Goal: Task Accomplishment & Management: Use online tool/utility

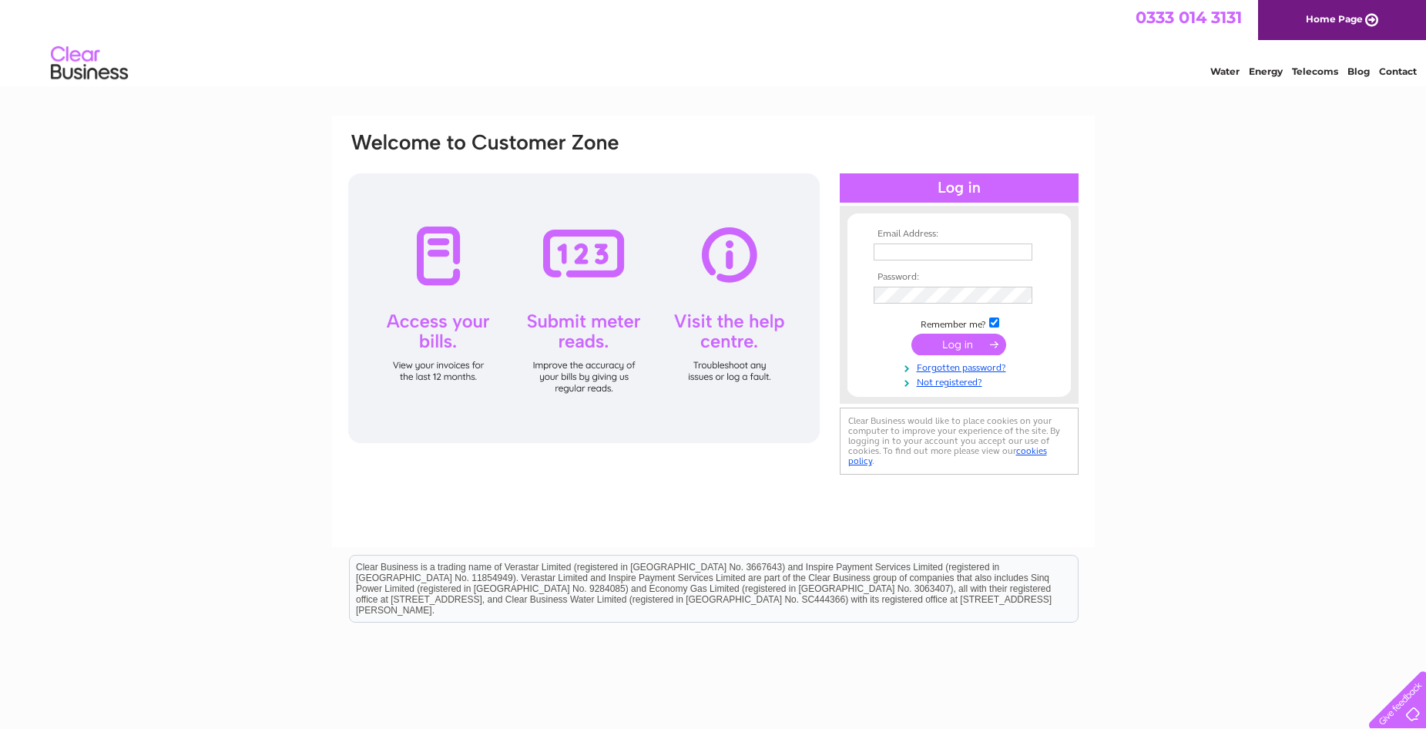
click at [911, 251] on input "text" at bounding box center [953, 251] width 159 height 17
type input "[EMAIL_ADDRESS][DOMAIN_NAME]"
click at [967, 346] on input "submit" at bounding box center [958, 346] width 95 height 22
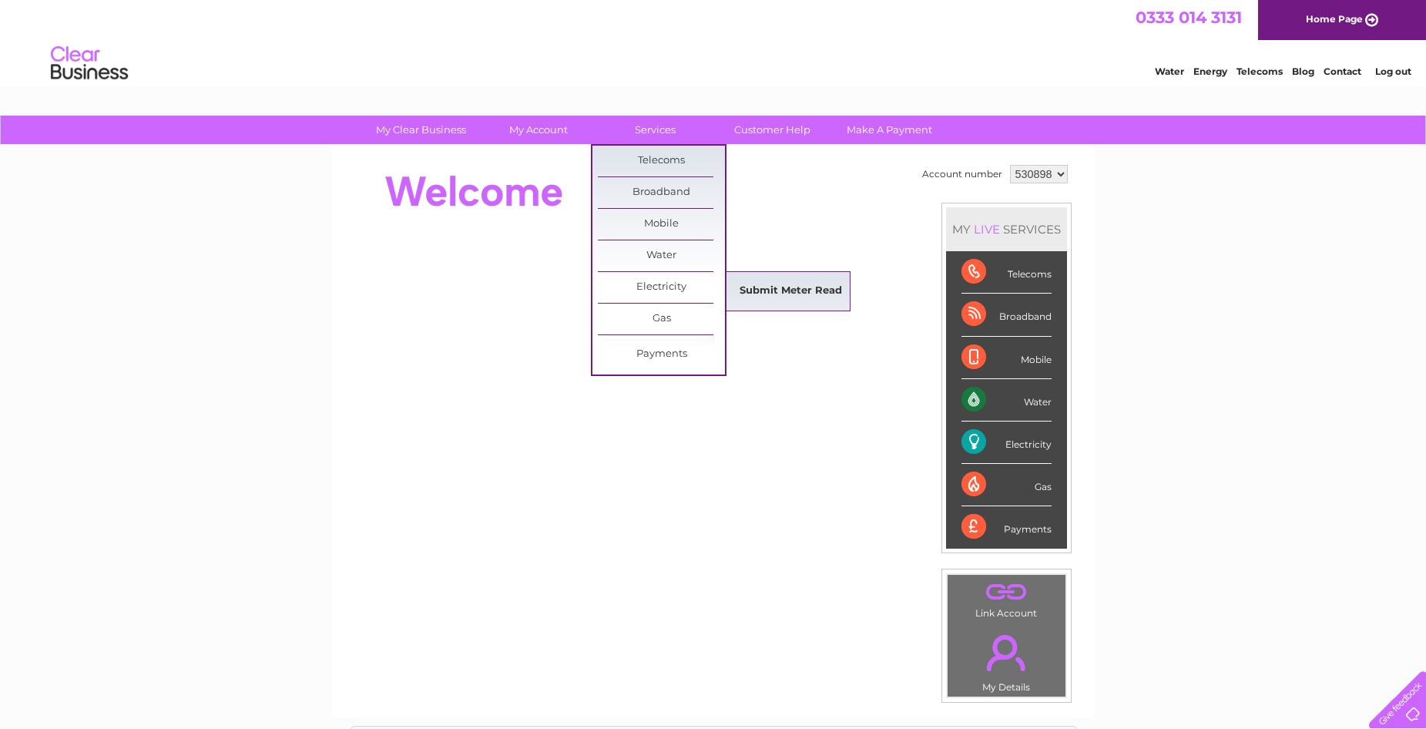
click at [787, 281] on link "Submit Meter Read" at bounding box center [790, 291] width 127 height 31
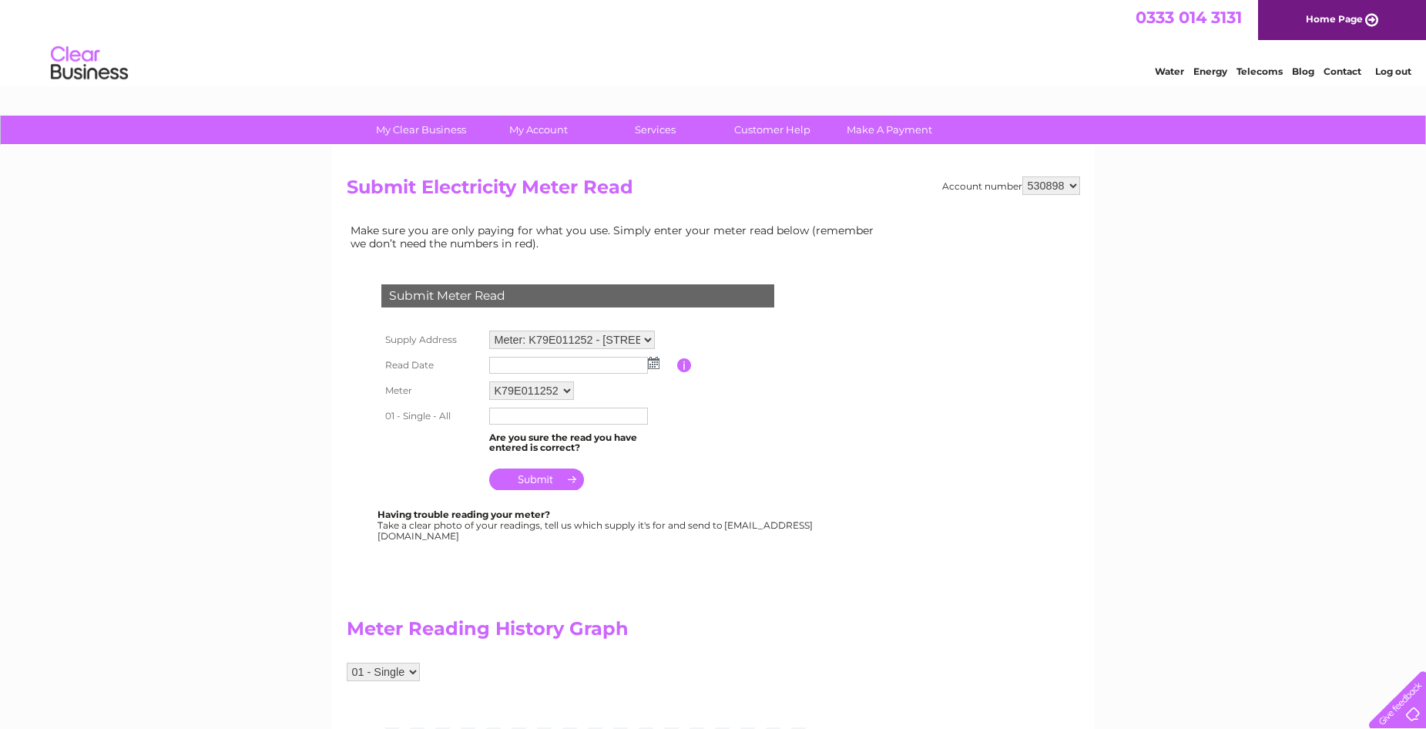
click at [653, 364] on img at bounding box center [654, 363] width 12 height 12
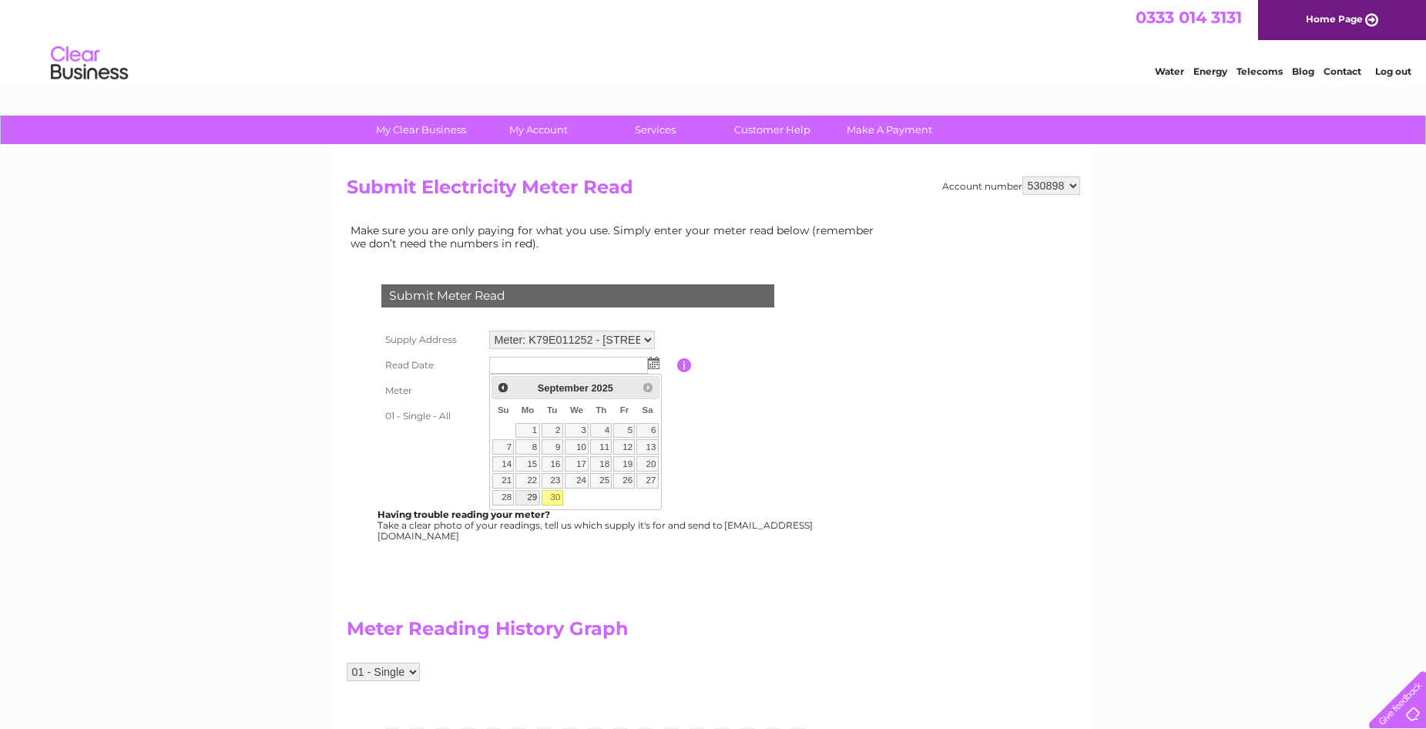
click at [529, 498] on link "29" at bounding box center [527, 497] width 24 height 15
type input "2025/09/29"
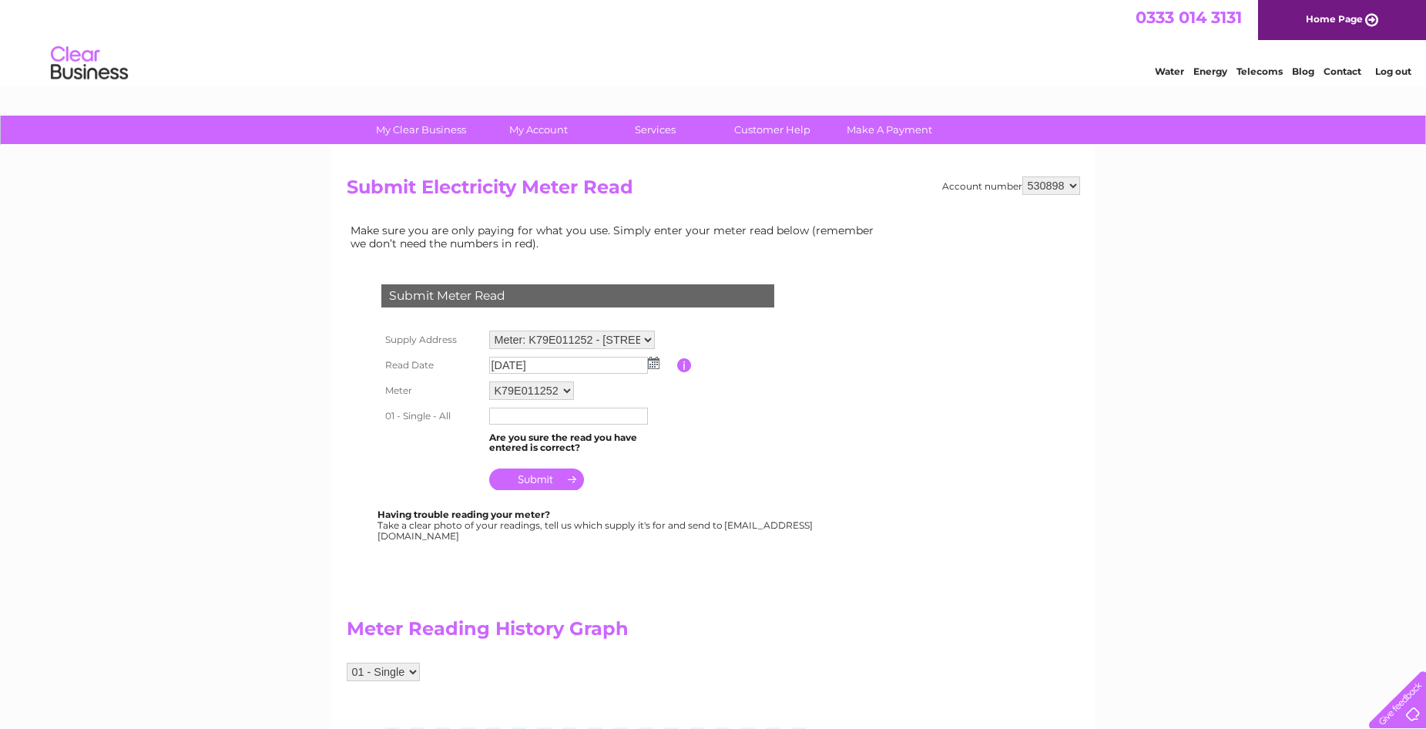
click at [505, 420] on input "text" at bounding box center [568, 416] width 159 height 17
type input "41306"
click at [538, 483] on input "submit" at bounding box center [536, 481] width 95 height 22
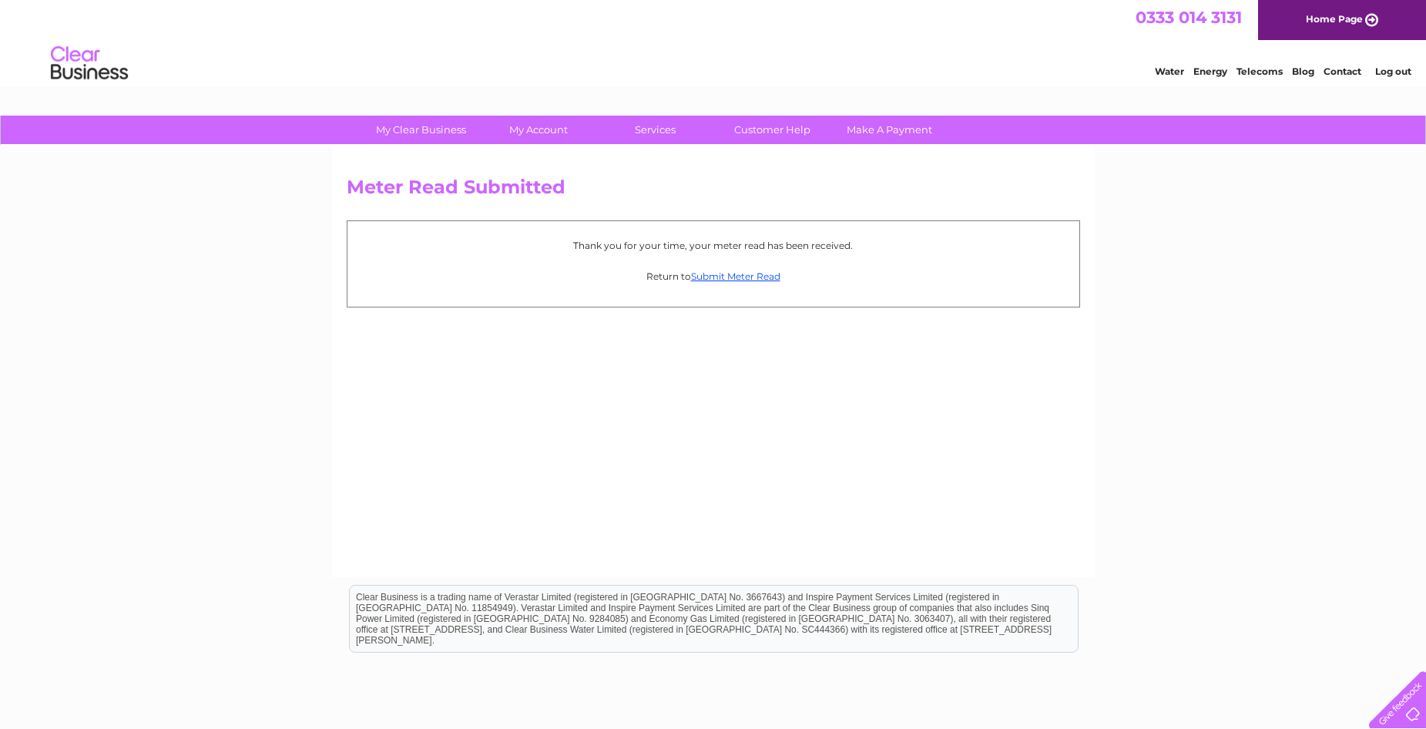
click at [963, 390] on div "Meter Read Submitted Thank you for your time, your meter read has been received…" at bounding box center [713, 361] width 763 height 431
click at [1395, 71] on link "Log out" at bounding box center [1393, 71] width 36 height 12
